Goal: Task Accomplishment & Management: Complete application form

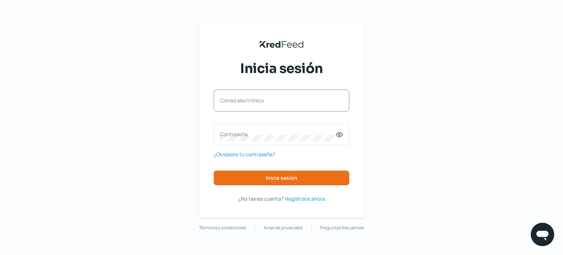
click at [236, 103] on label "Correo electrónico" at bounding box center [278, 100] width 116 height 7
click at [236, 103] on input "Correo electrónico" at bounding box center [281, 104] width 123 height 7
type input "[EMAIL_ADDRESS][DOMAIN_NAME]"
click at [232, 136] on label "Contraseña" at bounding box center [278, 134] width 116 height 7
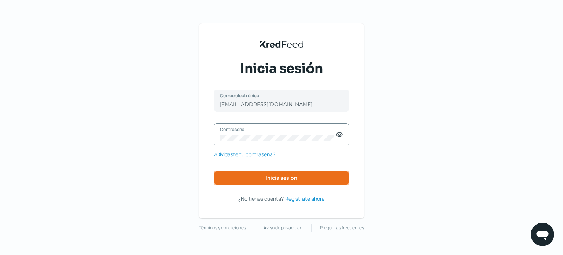
click at [273, 176] on span "Inicia sesión" at bounding box center [282, 177] width 32 height 5
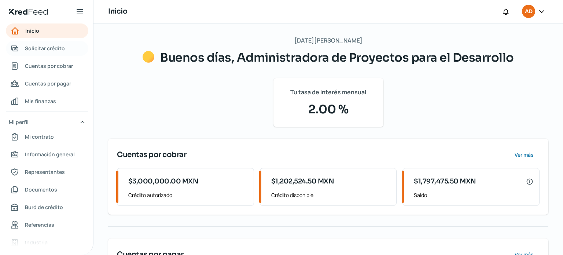
click at [51, 48] on span "Solicitar crédito" at bounding box center [45, 48] width 40 height 9
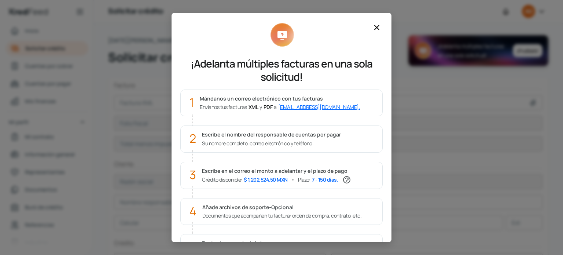
click at [377, 28] on icon at bounding box center [377, 27] width 4 height 4
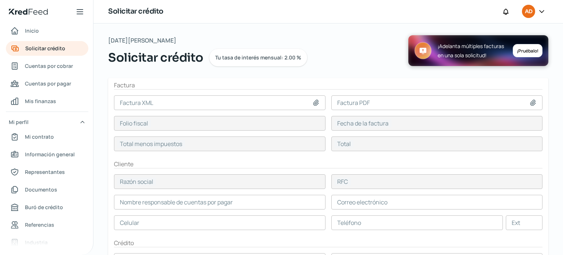
click at [314, 103] on icon at bounding box center [315, 102] width 7 height 7
type input "C:\fakepath\FAC HPP FAC 1978.xml"
type input "FAC HPP FAC 1978.xml"
type input "5730572B-428F-4279-B8B6-220D1A5FE771"
type input "[DATE]"
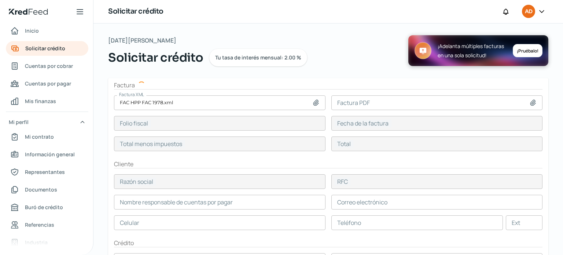
type input "621875.5"
type input "721375.58"
type input "HPP SYSTEMS DE [GEOGRAPHIC_DATA]"
type input "HSM020611KN8"
type input "621875.5"
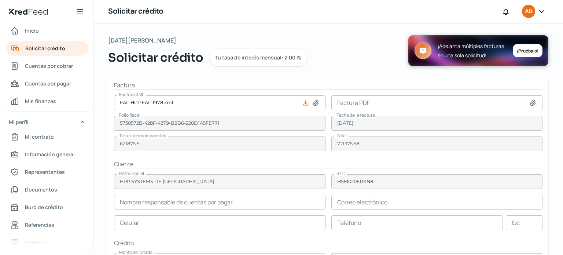
type input "[PERSON_NAME]"
type input "[PERSON_NAME][EMAIL_ADDRESS][PERSON_NAME][DOMAIN_NAME]"
type input "55 - 7688 - 2936"
type input "1"
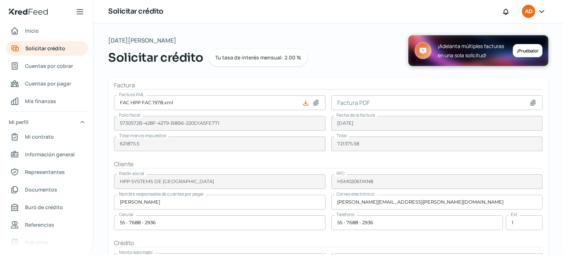
click at [530, 103] on icon at bounding box center [533, 102] width 7 height 7
type input "C:\fakepath\FAC HPP FAC 1978.pdf"
type input "FAC HPP FAC 1978.pdf"
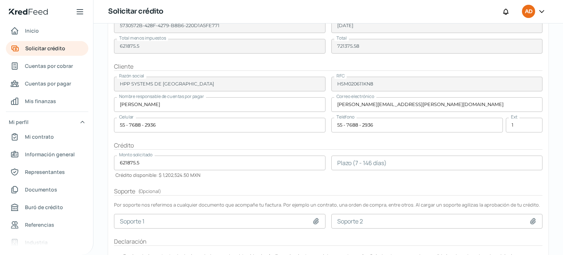
scroll to position [109, 0]
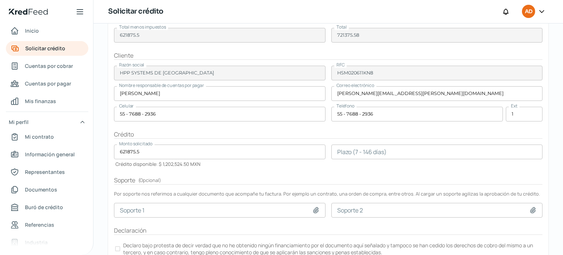
click at [395, 151] on input "number" at bounding box center [437, 151] width 212 height 15
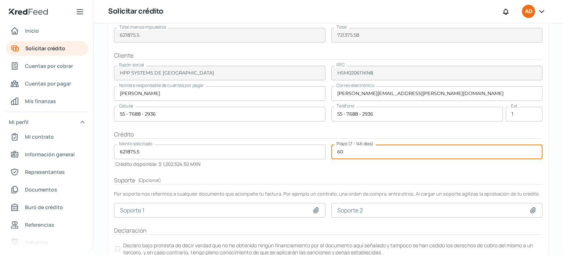
type input "60"
click at [295, 168] on form "Factura Factura XML FAC HPP FAC 1978.xml Factura PDF FAC HPP FAC 1978.pdf Folio…" at bounding box center [328, 121] width 440 height 303
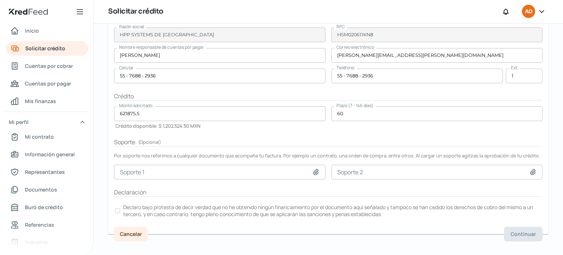
scroll to position [154, 0]
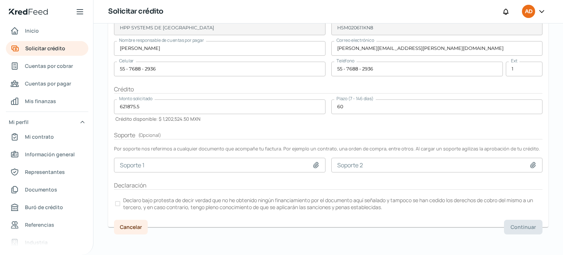
click at [118, 202] on div at bounding box center [117, 203] width 5 height 5
click at [524, 224] on span "Continuar" at bounding box center [523, 226] width 25 height 5
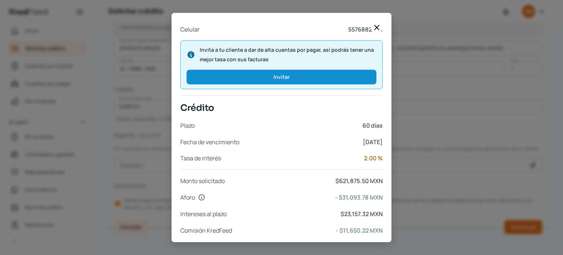
scroll to position [308, 0]
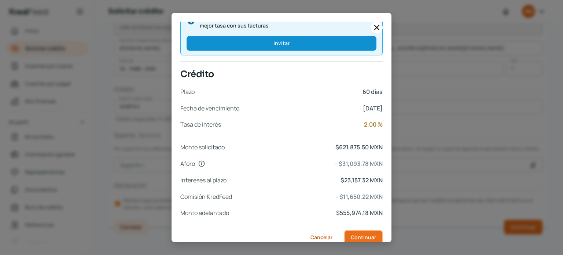
click at [362, 235] on span "Continuar" at bounding box center [363, 237] width 25 height 5
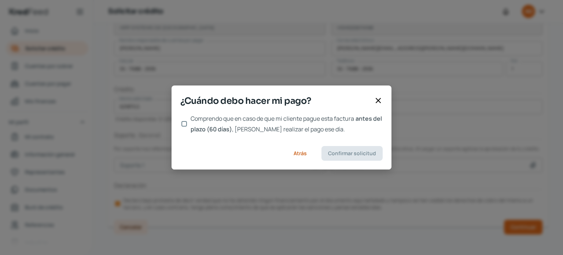
click at [185, 123] on input "Comprendo que en caso de que mi cliente pague esta factura antes del plazo (60 …" at bounding box center [185, 124] width 6 height 6
checkbox input "true"
click at [352, 155] on span "Confirmar solicitud" at bounding box center [352, 153] width 48 height 5
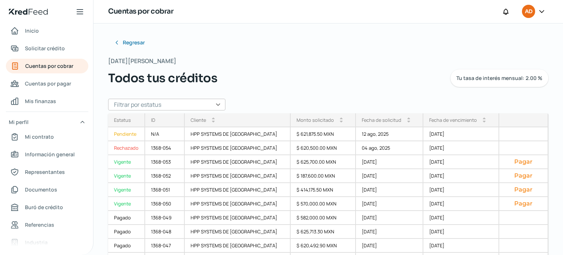
click at [542, 9] on icon at bounding box center [541, 11] width 7 height 7
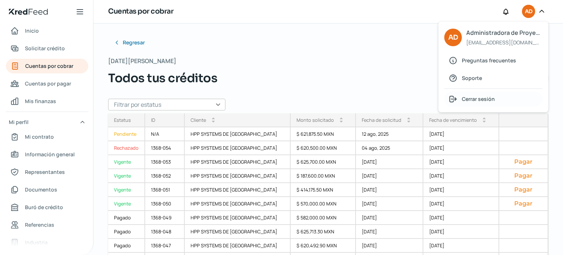
click at [480, 97] on span "Cerrar sesión" at bounding box center [478, 98] width 33 height 9
